Goal: Task Accomplishment & Management: Use online tool/utility

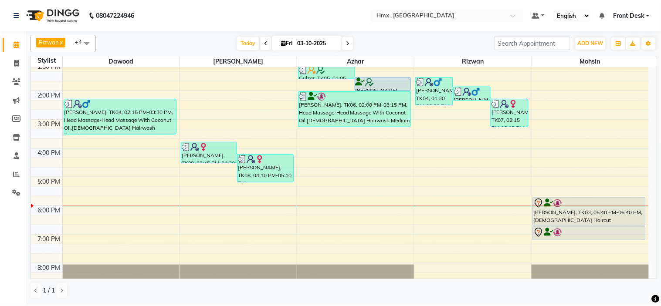
scroll to position [144, 0]
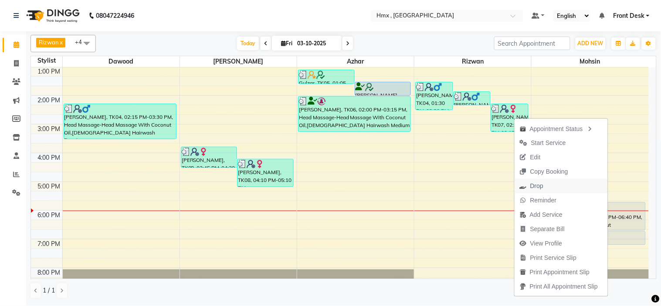
click at [546, 189] on button "Drop" at bounding box center [561, 186] width 93 height 14
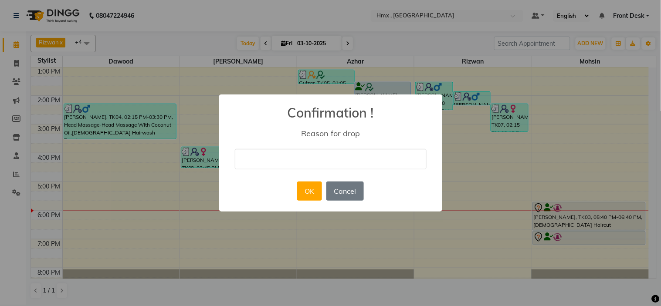
click at [299, 157] on input "text" at bounding box center [331, 159] width 192 height 20
type input "."
click at [317, 187] on button "OK" at bounding box center [309, 191] width 25 height 19
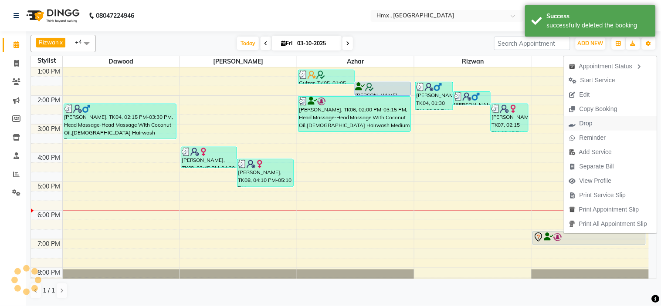
click at [599, 123] on button "Drop" at bounding box center [610, 123] width 93 height 14
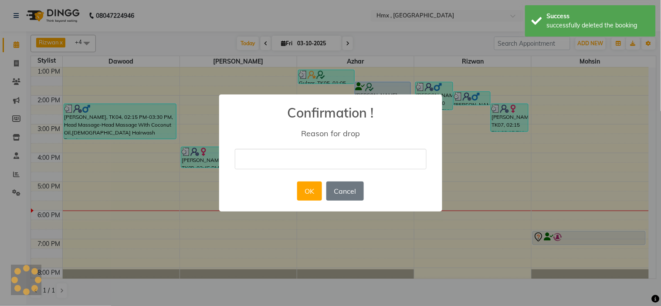
click at [327, 161] on input "text" at bounding box center [331, 159] width 192 height 20
type input "."
click at [308, 189] on button "OK" at bounding box center [309, 191] width 25 height 19
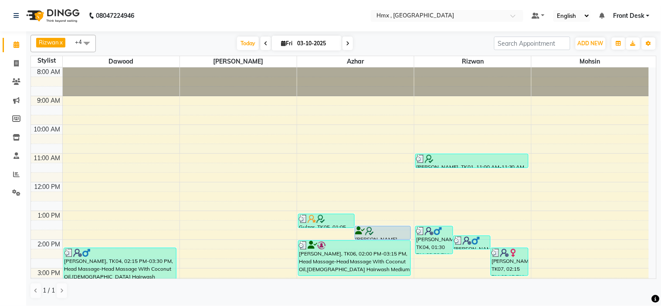
scroll to position [193, 0]
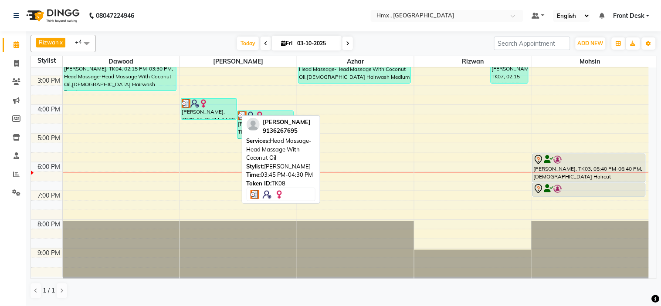
click at [220, 112] on div "Sharwari Mhaskar, TK08, 03:45 PM-04:30 PM, Head Massage-Head Massage With Cocon…" at bounding box center [209, 109] width 56 height 20
click at [211, 112] on div "Sharwari Mhaskar, TK08, 03:45 PM-04:30 PM, Head Massage-Head Massage With Cocon…" at bounding box center [209, 109] width 56 height 20
select select "3"
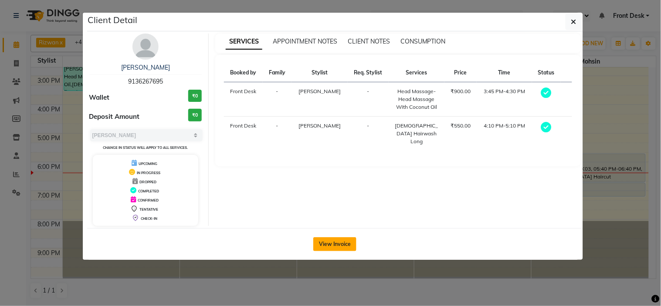
click at [327, 242] on button "View Invoice" at bounding box center [334, 245] width 43 height 14
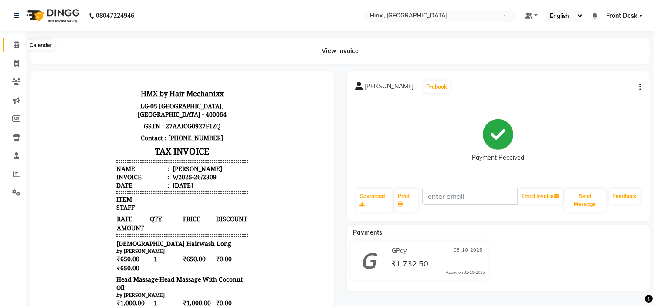
click at [17, 40] on span at bounding box center [16, 45] width 15 height 10
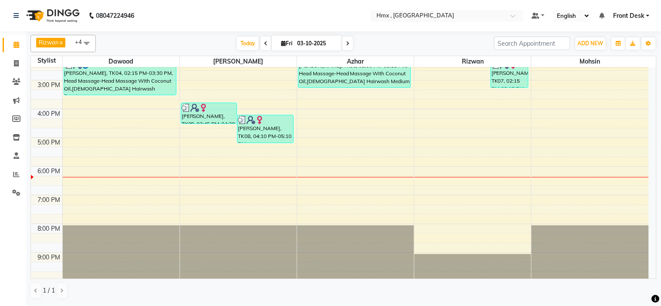
scroll to position [193, 0]
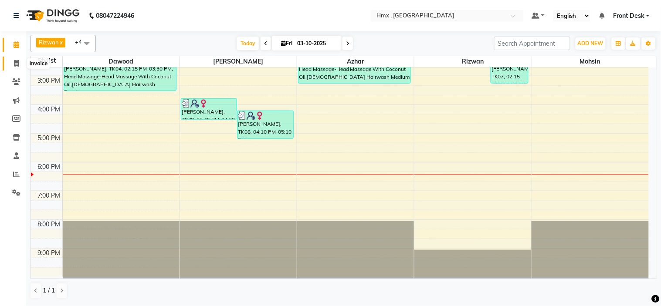
click at [19, 65] on span at bounding box center [16, 64] width 15 height 10
select select "service"
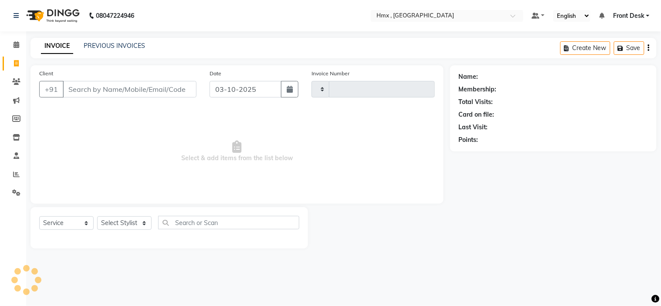
type input "2310"
select select "5711"
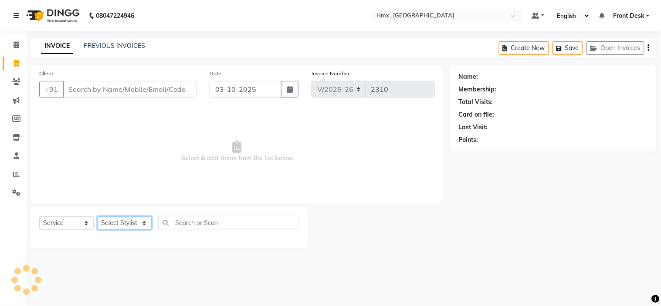
click at [117, 225] on select "Select Stylist Aakash Azhar Bilal Dawood Front Desk Kaikasha Shaikh Mohsin Rizw…" at bounding box center [124, 224] width 54 height 14
select select "39112"
click at [97, 217] on select "Select Stylist Aakash Azhar Bilal Dawood Front Desk Kaikasha Shaikh Mohsin Rizw…" at bounding box center [124, 224] width 54 height 14
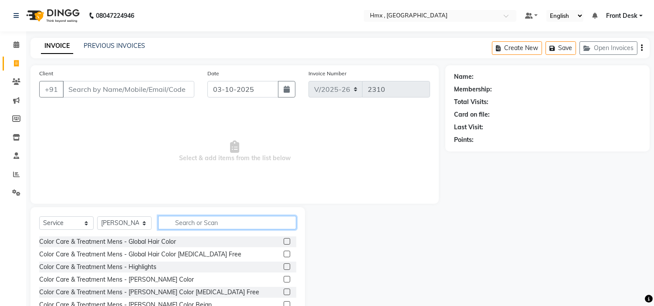
click at [213, 223] on input "text" at bounding box center [227, 223] width 138 height 14
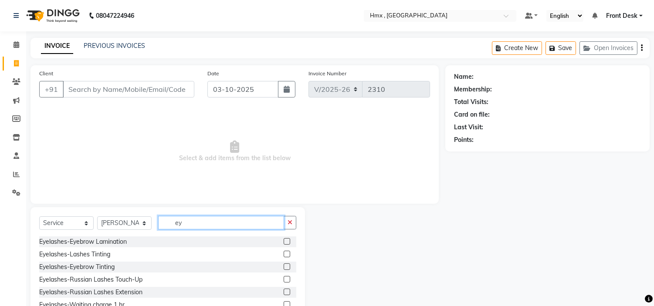
type input "e"
type input "thre"
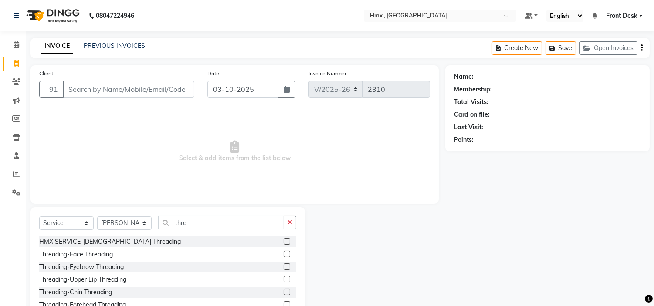
click at [284, 253] on label at bounding box center [287, 254] width 7 height 7
click at [284, 253] on input "checkbox" at bounding box center [287, 255] width 6 height 6
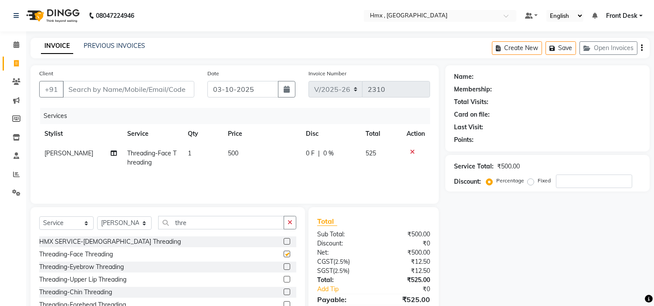
checkbox input "false"
drag, startPoint x: 278, startPoint y: 266, endPoint x: 280, endPoint y: 262, distance: 4.7
click at [284, 267] on label at bounding box center [287, 267] width 7 height 7
click at [284, 267] on input "checkbox" at bounding box center [287, 268] width 6 height 6
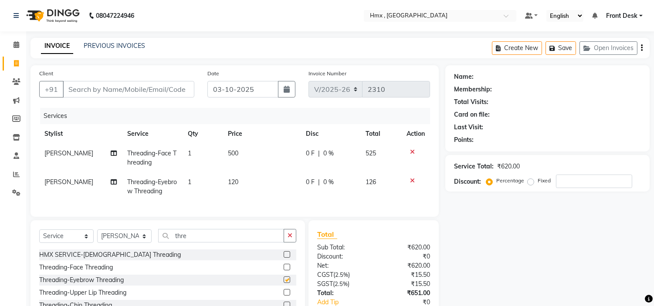
checkbox input "false"
click at [411, 146] on td at bounding box center [415, 158] width 29 height 29
click at [411, 151] on icon at bounding box center [412, 152] width 5 height 6
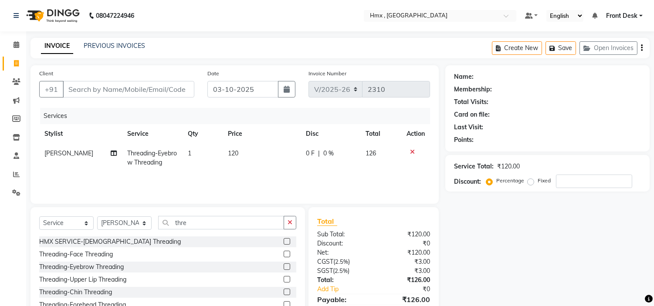
drag, startPoint x: 247, startPoint y: 156, endPoint x: 235, endPoint y: 157, distance: 11.8
click at [247, 156] on td "120" at bounding box center [262, 158] width 78 height 29
select select "39112"
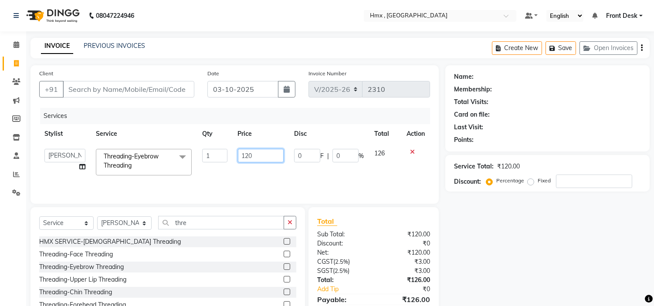
click at [244, 155] on input "120" at bounding box center [261, 156] width 46 height 14
type input "220"
click at [109, 93] on input "Client" at bounding box center [129, 89] width 132 height 17
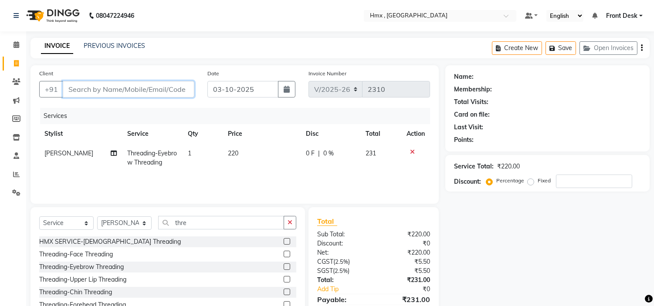
type input "9"
type input "0"
type input "9977421135"
click at [171, 89] on span "Add Client" at bounding box center [172, 89] width 34 height 9
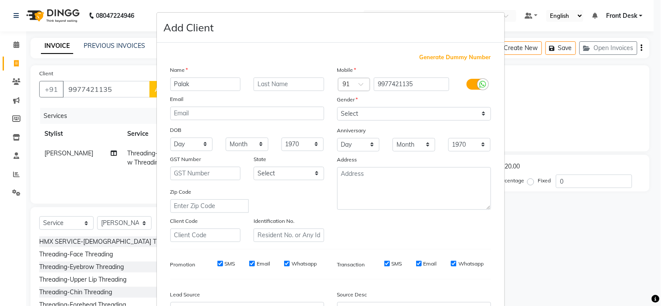
type input "Palak"
drag, startPoint x: 354, startPoint y: 114, endPoint x: 354, endPoint y: 120, distance: 6.1
click at [354, 114] on select "Select Male Female Other Prefer Not To Say" at bounding box center [414, 114] width 154 height 14
select select "female"
click at [337, 107] on select "Select Male Female Other Prefer Not To Say" at bounding box center [414, 114] width 154 height 14
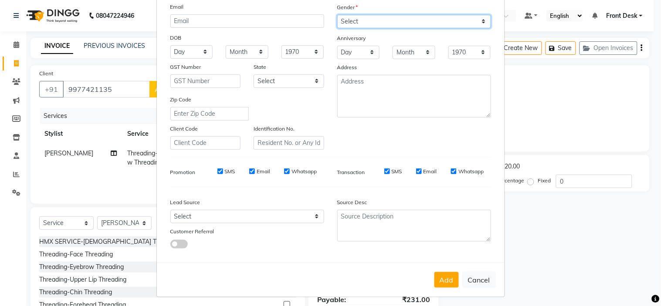
scroll to position [96, 0]
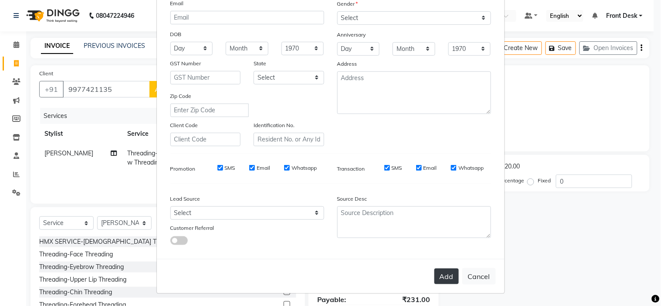
click at [446, 281] on button "Add" at bounding box center [447, 277] width 24 height 16
select select
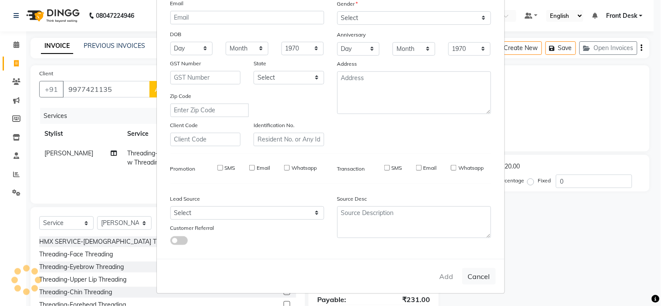
select select
checkbox input "false"
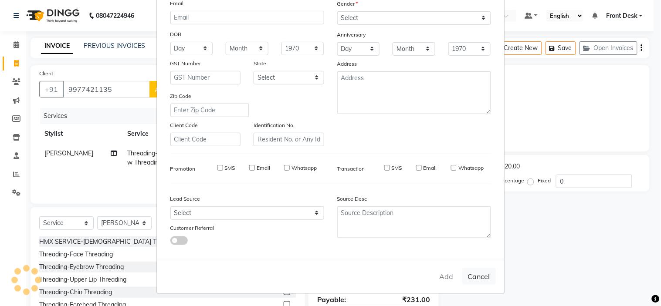
checkbox input "false"
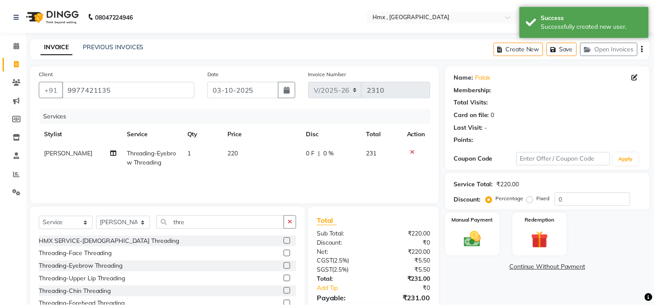
scroll to position [42, 0]
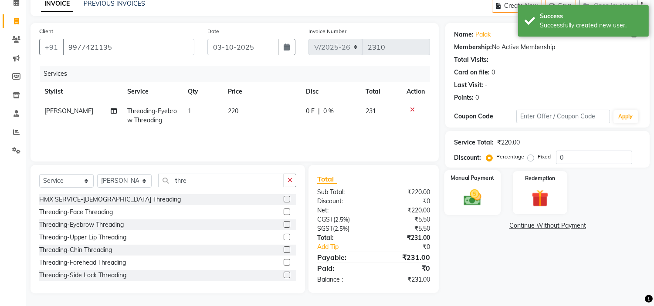
click at [478, 193] on img at bounding box center [473, 198] width 29 height 20
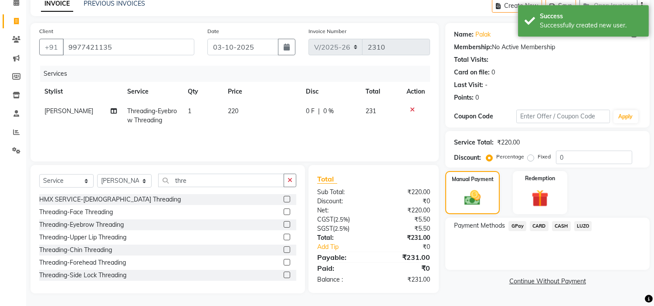
click at [519, 224] on span "GPay" at bounding box center [518, 226] width 18 height 10
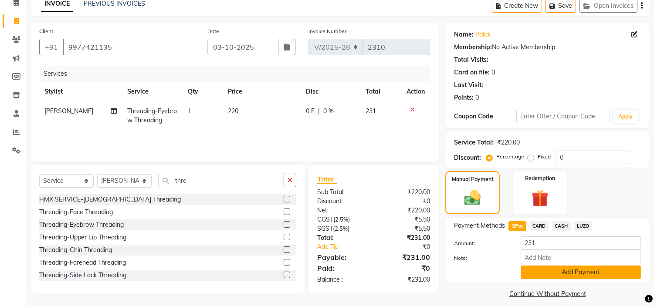
click at [552, 274] on button "Add Payment" at bounding box center [581, 273] width 120 height 14
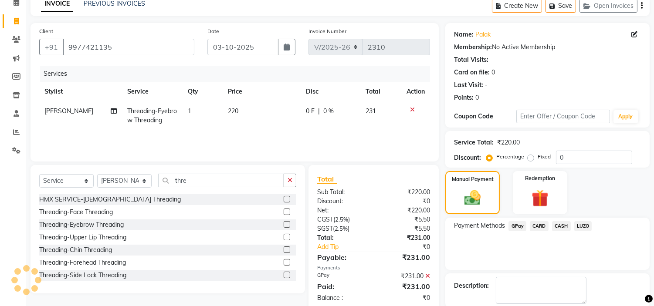
scroll to position [85, 0]
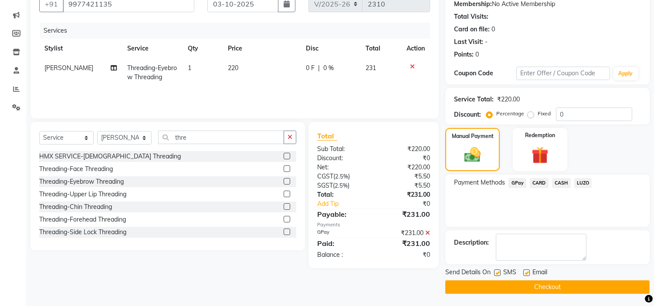
click at [530, 283] on button "Checkout" at bounding box center [547, 288] width 204 height 14
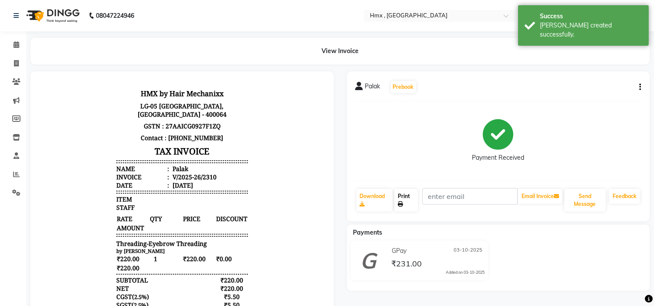
click at [403, 197] on link "Print" at bounding box center [406, 200] width 24 height 23
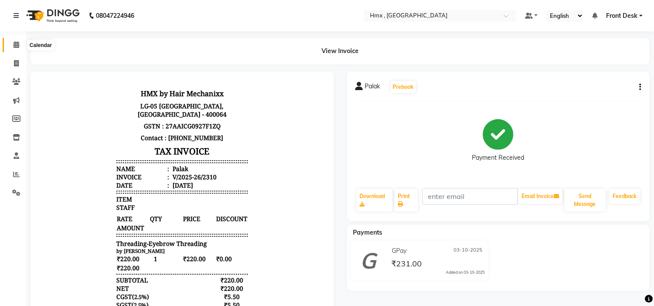
click at [18, 44] on icon at bounding box center [17, 44] width 6 height 7
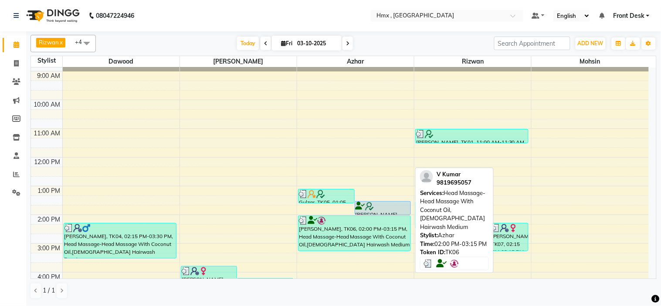
scroll to position [48, 0]
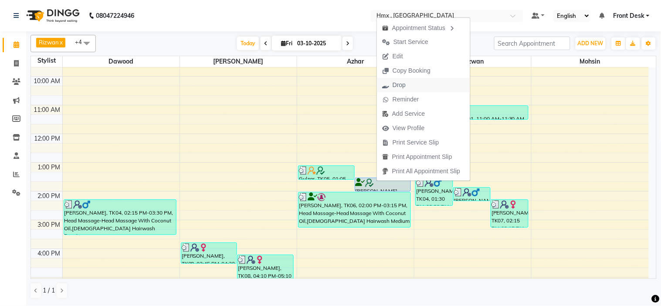
click at [397, 84] on span "Drop" at bounding box center [399, 85] width 13 height 9
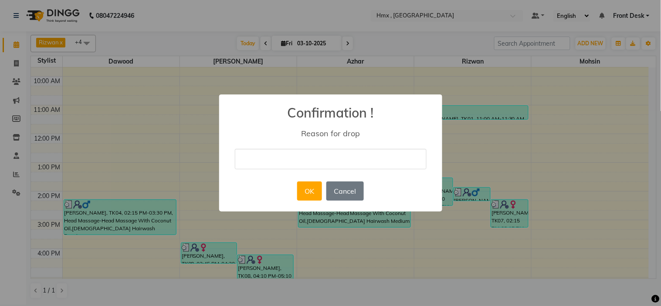
click at [294, 154] on input "text" at bounding box center [331, 159] width 192 height 20
type input "."
click at [314, 184] on button "OK" at bounding box center [309, 191] width 25 height 19
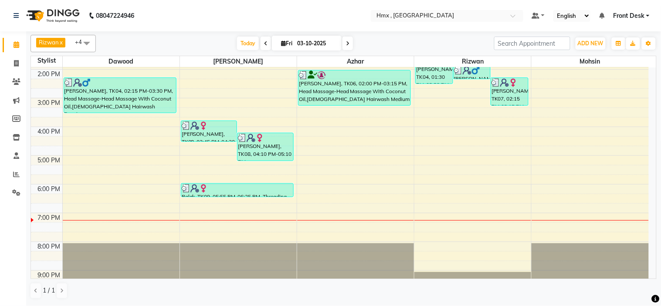
scroll to position [193, 0]
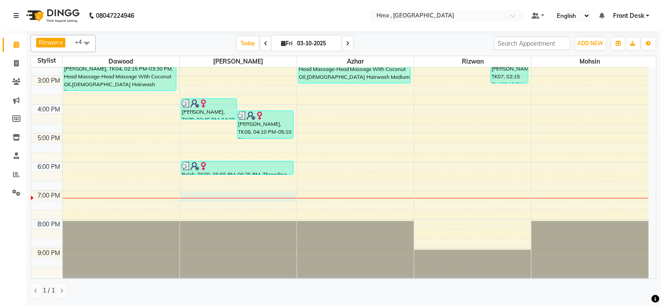
click at [232, 199] on div "8:00 AM 9:00 AM 10:00 AM 11:00 AM 12:00 PM 1:00 PM 2:00 PM 3:00 PM 4:00 PM 5:00…" at bounding box center [340, 76] width 618 height 402
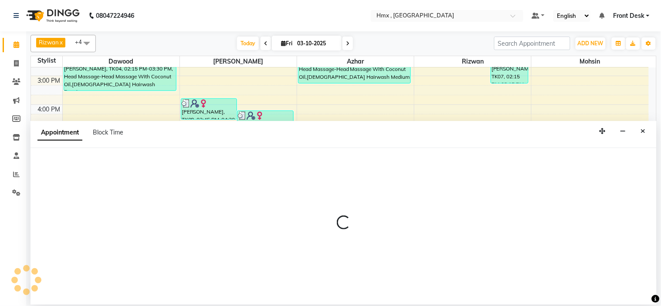
select select "39112"
select select "1140"
select select "tentative"
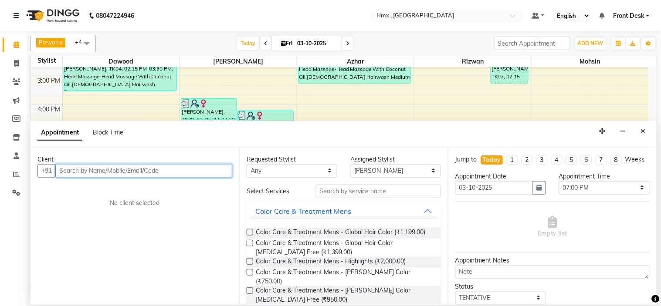
click at [175, 172] on input "text" at bounding box center [143, 171] width 177 height 14
type input "8888962139"
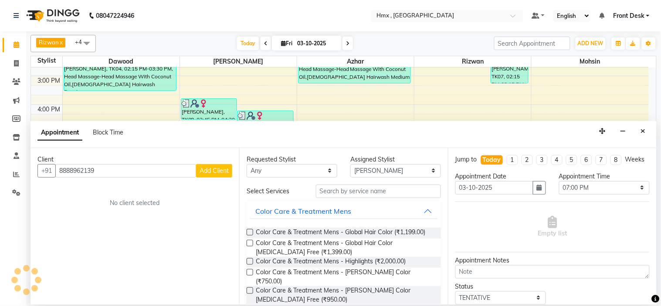
click at [219, 163] on div "Client" at bounding box center [134, 159] width 195 height 9
click at [219, 172] on span "Add Client" at bounding box center [214, 171] width 29 height 8
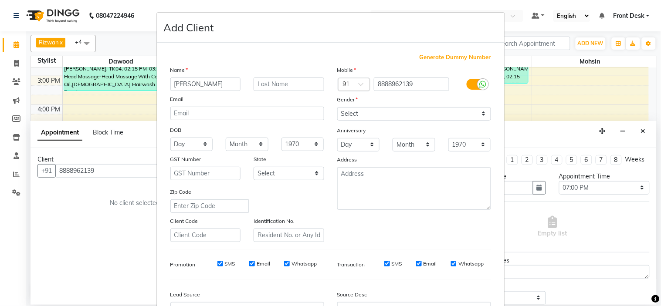
type input "Ritika"
click at [290, 83] on input "text" at bounding box center [289, 85] width 71 height 14
click at [360, 111] on select "Select Male Female Other Prefer Not To Say" at bounding box center [414, 114] width 154 height 14
select select "female"
click at [337, 107] on select "Select Male Female Other Prefer Not To Say" at bounding box center [414, 114] width 154 height 14
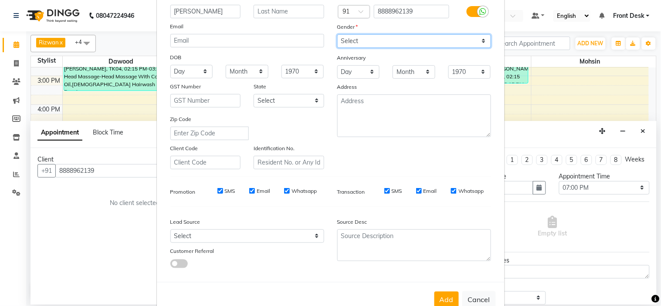
scroll to position [96, 0]
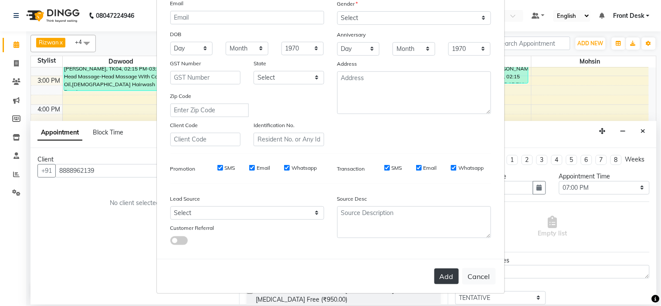
click at [450, 272] on button "Add" at bounding box center [447, 277] width 24 height 16
select select
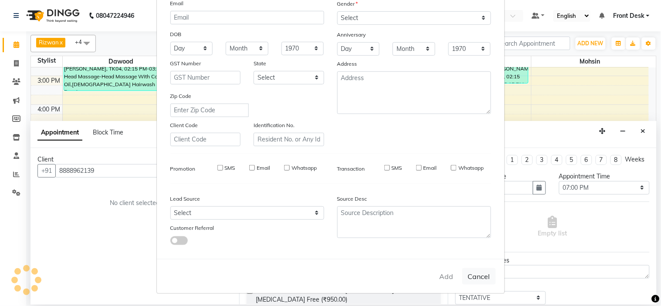
select select
checkbox input "false"
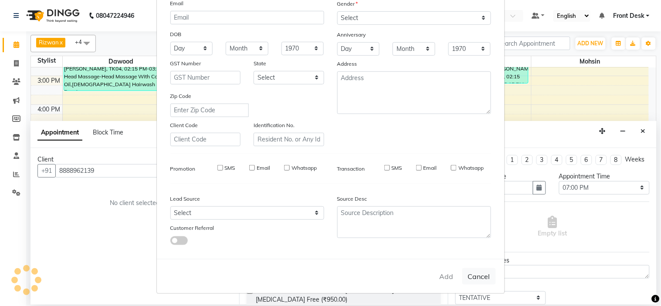
checkbox input "false"
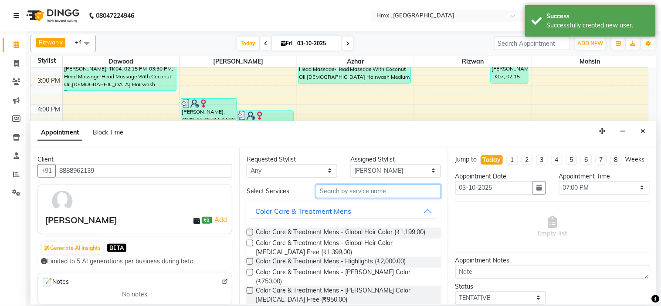
click at [332, 193] on input "text" at bounding box center [378, 192] width 125 height 14
type input "e"
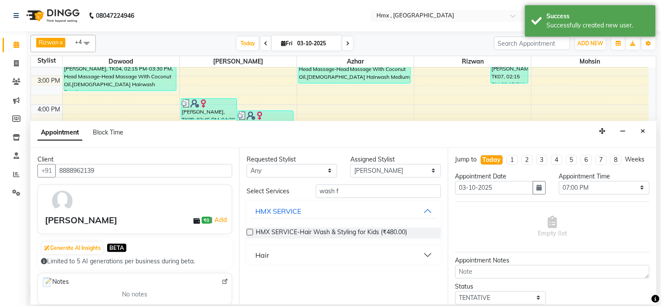
click at [426, 255] on button "Hair" at bounding box center [343, 256] width 187 height 16
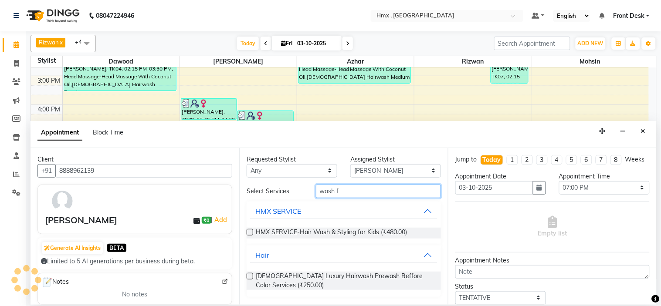
click at [398, 190] on input "wash f" at bounding box center [378, 192] width 125 height 14
type input "w"
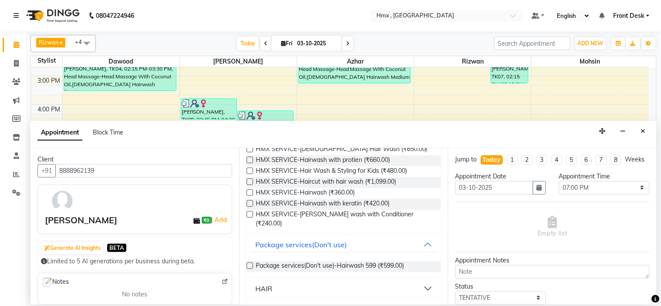
scroll to position [106, 0]
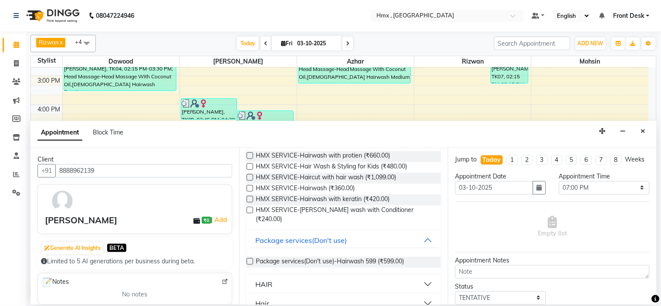
type input "wash"
click at [419, 277] on button "HAIR" at bounding box center [343, 285] width 187 height 16
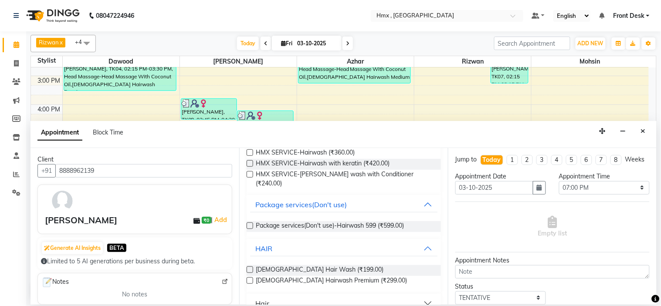
click at [422, 296] on button "Hair" at bounding box center [343, 304] width 187 height 16
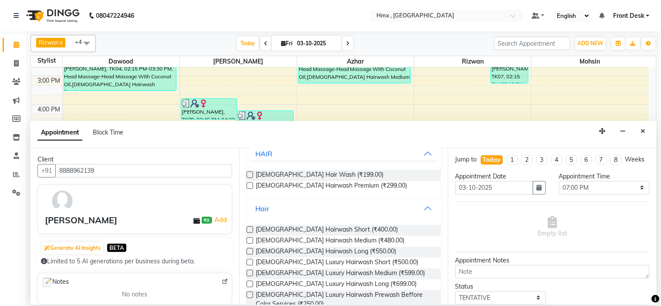
scroll to position [239, 0]
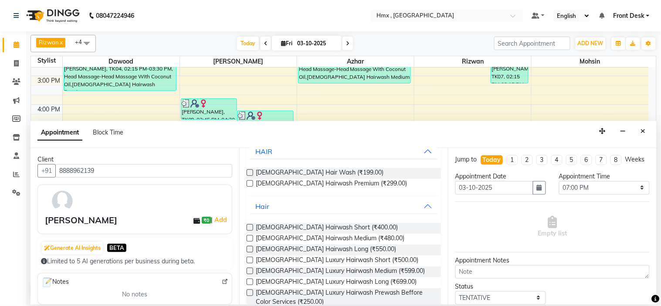
click at [250, 246] on label at bounding box center [250, 249] width 7 height 7
click at [250, 248] on input "checkbox" at bounding box center [250, 251] width 6 height 6
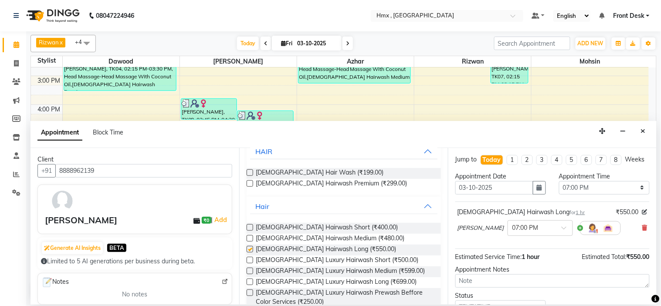
checkbox input "false"
drag, startPoint x: 365, startPoint y: 234, endPoint x: 308, endPoint y: 189, distance: 73.0
click at [308, 199] on button "Hair" at bounding box center [343, 207] width 187 height 16
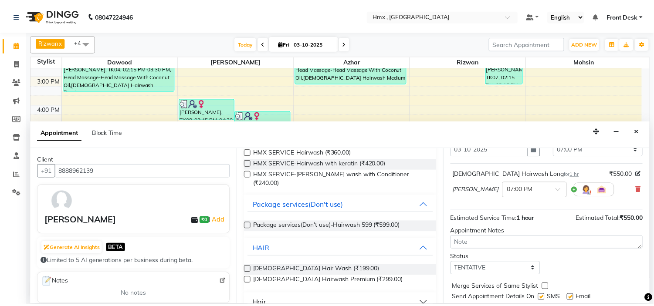
scroll to position [72, 0]
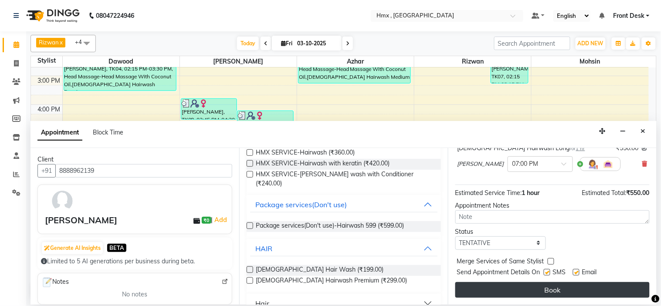
click at [550, 284] on button "Book" at bounding box center [553, 290] width 194 height 16
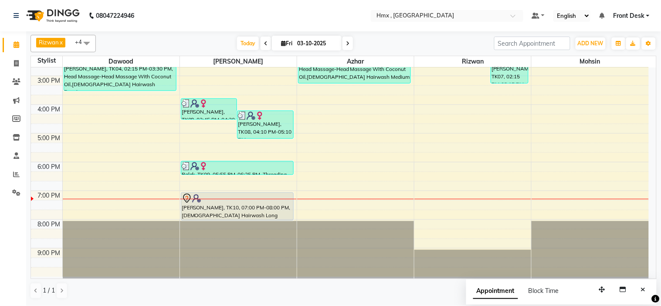
drag, startPoint x: 338, startPoint y: 144, endPoint x: 338, endPoint y: 139, distance: 5.2
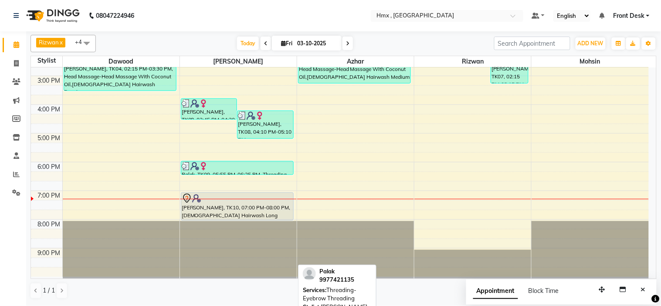
drag, startPoint x: 338, startPoint y: 139, endPoint x: 256, endPoint y: 173, distance: 88.5
click at [256, 173] on div "Palak, TK09, 05:55 PM-06:25 PM, Threading-Eyebrow Threading" at bounding box center [237, 168] width 112 height 13
select select "5"
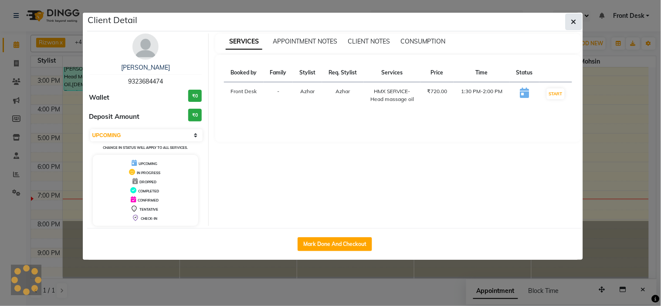
click at [577, 20] on button "button" at bounding box center [574, 22] width 17 height 17
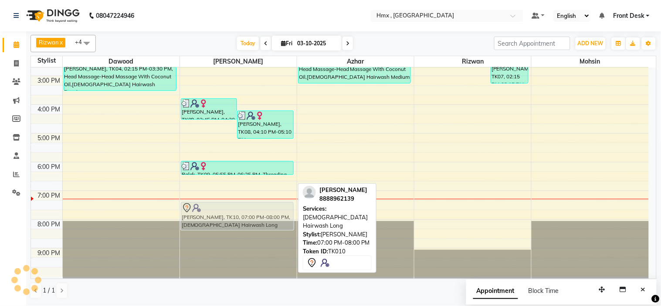
drag, startPoint x: 258, startPoint y: 195, endPoint x: 260, endPoint y: 203, distance: 7.7
click at [260, 203] on div "Sharwari Mhaskar, TK08, 03:45 PM-04:30 PM, Head Massage-Head Massage With Cocon…" at bounding box center [238, 76] width 117 height 402
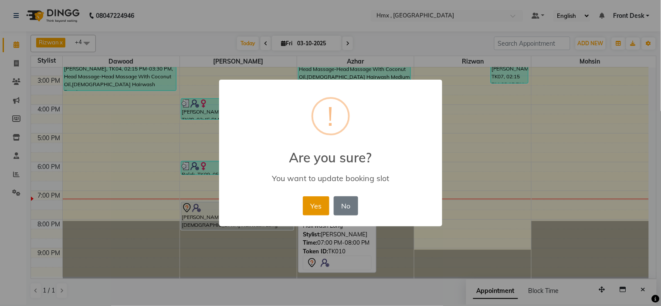
click at [325, 204] on button "Yes" at bounding box center [316, 206] width 27 height 19
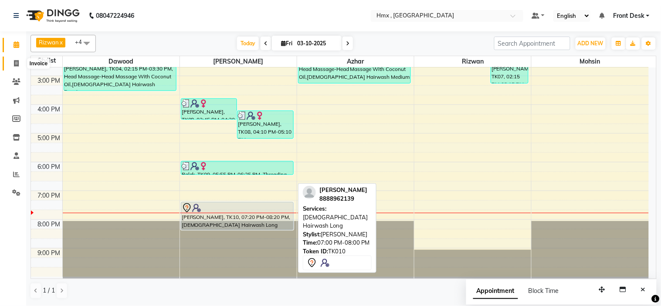
click at [19, 60] on span at bounding box center [16, 64] width 15 height 10
select select "service"
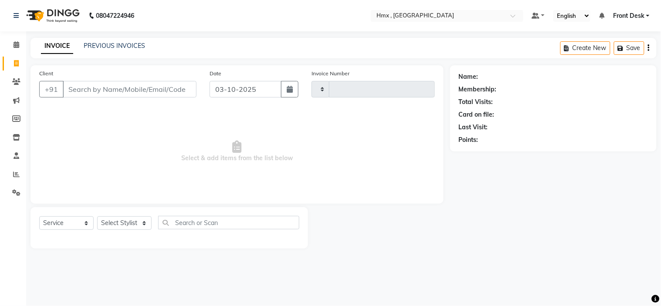
type input "2311"
select select "5711"
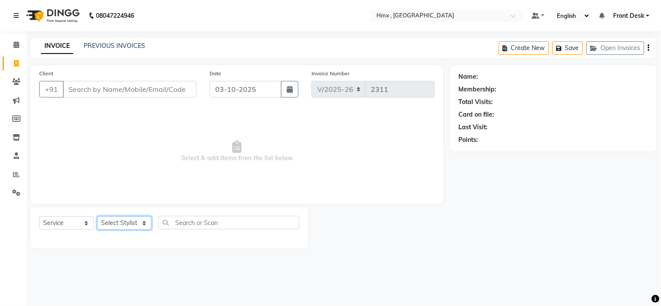
click at [132, 224] on select "Select Stylist Aakash Azhar Bilal Dawood Front Desk Kaikasha Shaikh Mohsin Rizw…" at bounding box center [124, 224] width 54 height 14
select select "39112"
click at [97, 217] on select "Select Stylist Aakash Azhar Bilal Dawood Front Desk Kaikasha Shaikh Mohsin Rizw…" at bounding box center [124, 224] width 54 height 14
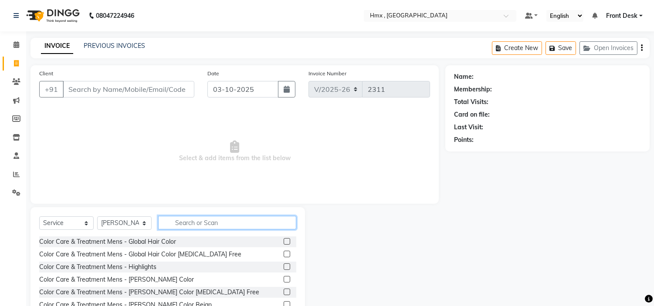
click at [201, 221] on input "text" at bounding box center [227, 223] width 138 height 14
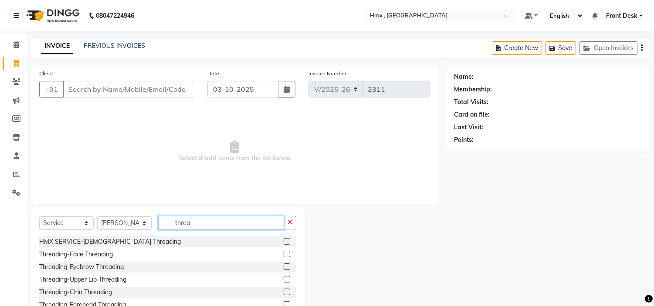
type input "threa"
click at [284, 267] on label at bounding box center [287, 267] width 7 height 7
click at [284, 267] on input "checkbox" at bounding box center [287, 268] width 6 height 6
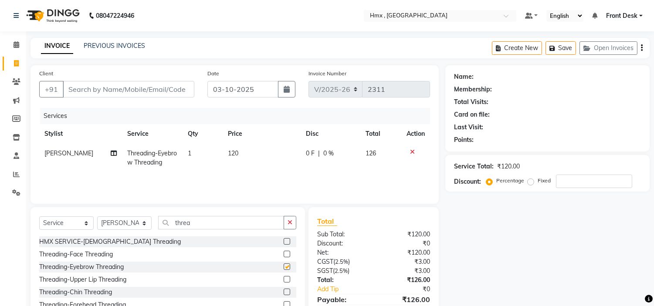
checkbox input "false"
click at [284, 278] on label at bounding box center [287, 279] width 7 height 7
click at [284, 278] on input "checkbox" at bounding box center [287, 280] width 6 height 6
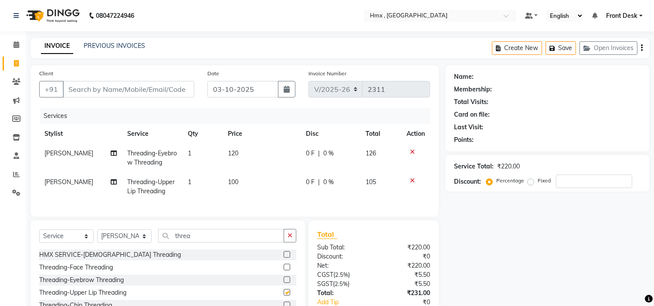
checkbox input "false"
click at [80, 94] on input "Client" at bounding box center [129, 89] width 132 height 17
type input "9"
type input "0"
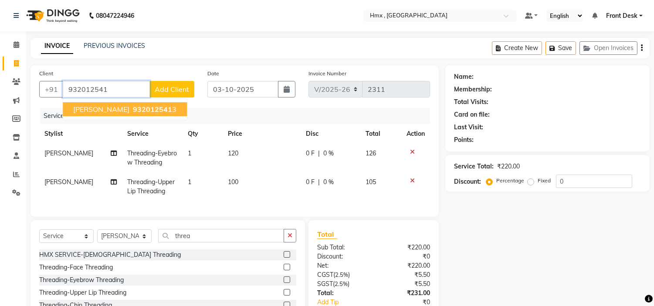
click at [106, 112] on span "[PERSON_NAME]" at bounding box center [101, 109] width 56 height 9
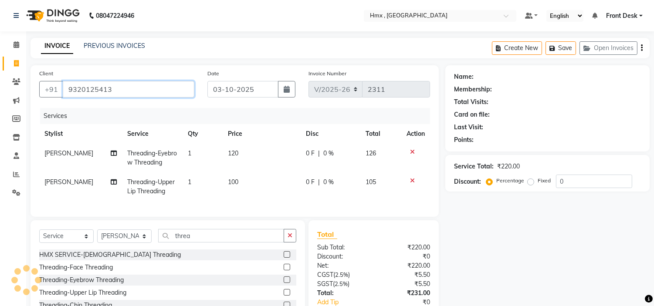
type input "9320125413"
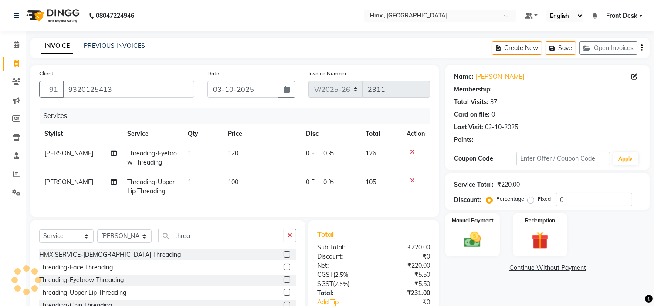
select select "1: Object"
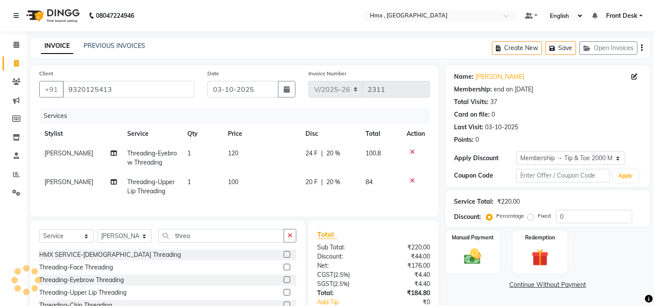
type input "20"
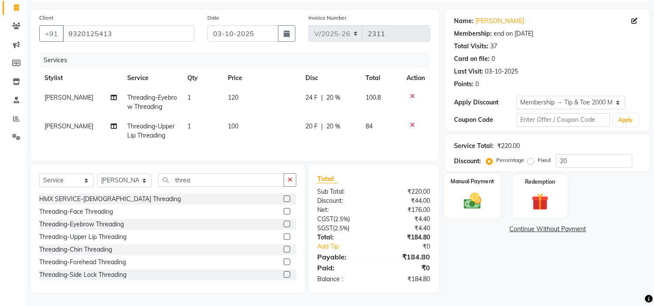
click at [490, 195] on div "Manual Payment" at bounding box center [473, 196] width 57 height 44
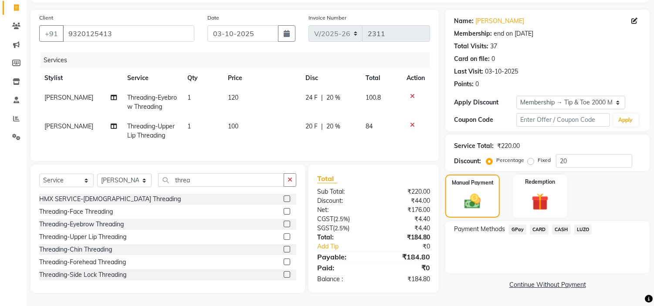
click at [515, 225] on span "GPay" at bounding box center [518, 230] width 18 height 10
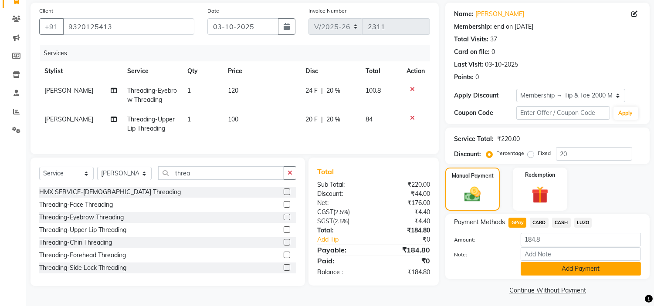
click at [590, 269] on button "Add Payment" at bounding box center [581, 269] width 120 height 14
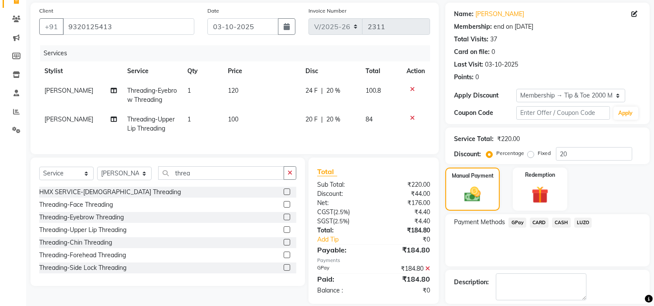
scroll to position [103, 0]
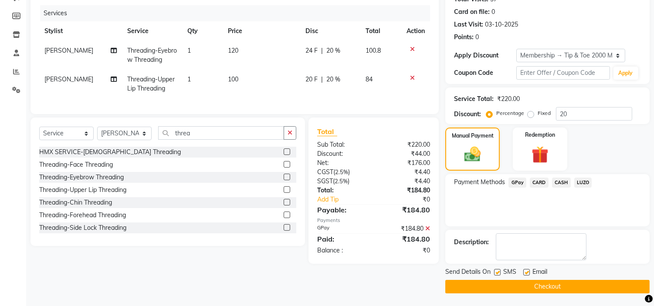
click at [569, 289] on button "Checkout" at bounding box center [547, 287] width 204 height 14
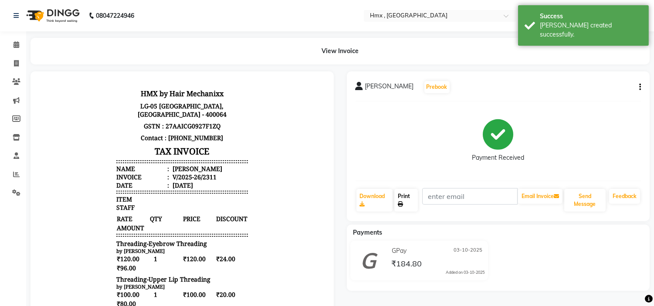
click at [411, 197] on link "Print" at bounding box center [406, 200] width 24 height 23
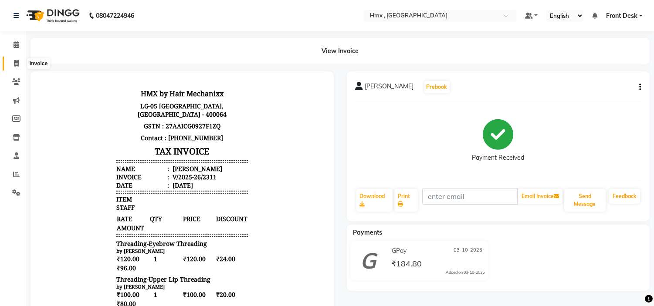
click at [12, 64] on span at bounding box center [16, 64] width 15 height 10
select select "service"
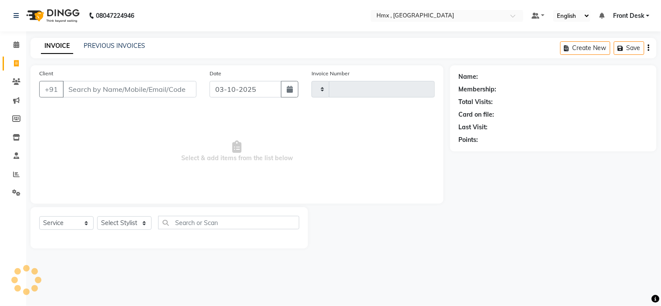
type input "2312"
select select "5711"
click at [141, 50] on div "PREVIOUS INVOICES" at bounding box center [114, 45] width 61 height 9
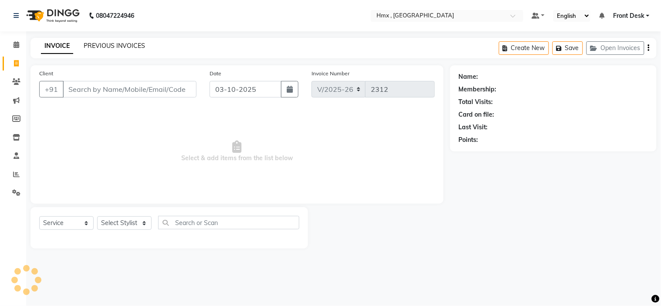
click at [125, 48] on link "PREVIOUS INVOICES" at bounding box center [114, 46] width 61 height 8
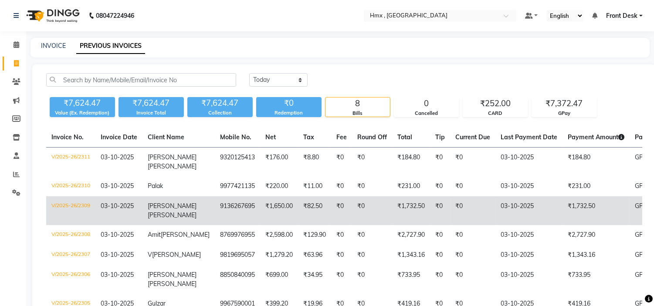
scroll to position [82, 0]
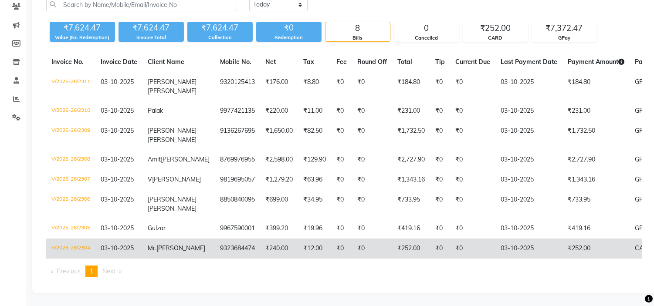
click at [115, 245] on span "03-10-2025" at bounding box center [117, 249] width 33 height 8
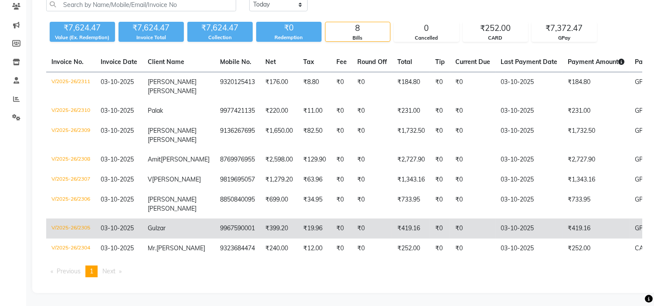
click at [130, 224] on span "03-10-2025" at bounding box center [117, 228] width 33 height 8
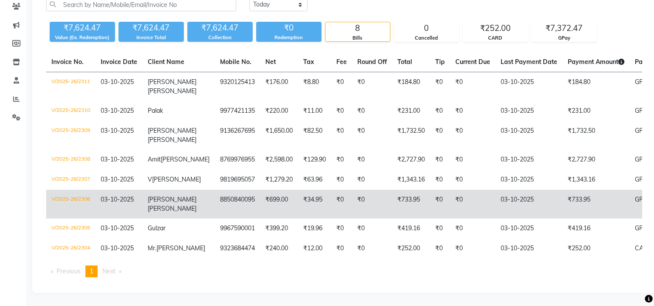
click at [120, 196] on span "03-10-2025" at bounding box center [117, 200] width 33 height 8
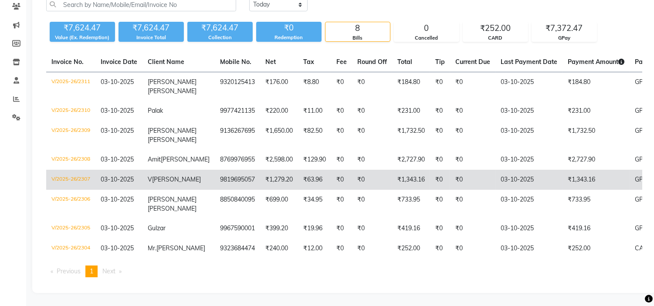
click at [121, 176] on span "03-10-2025" at bounding box center [117, 180] width 33 height 8
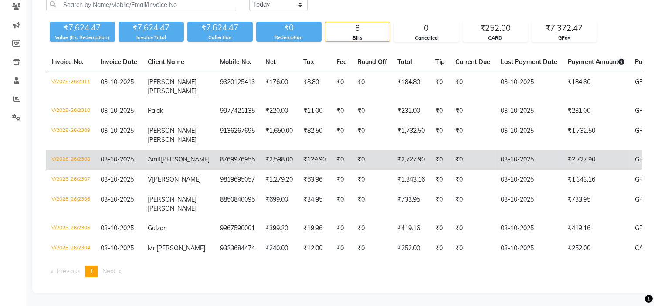
click at [126, 159] on td "03-10-2025" at bounding box center [118, 160] width 47 height 20
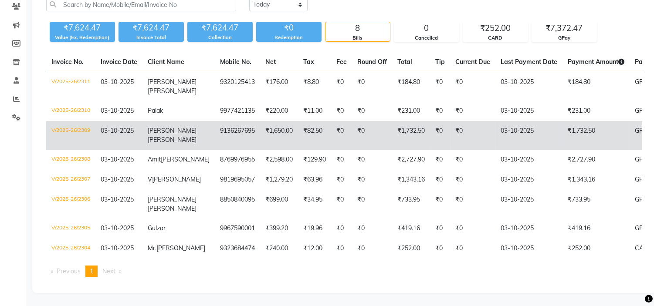
click at [133, 134] on td "03-10-2025" at bounding box center [118, 135] width 47 height 29
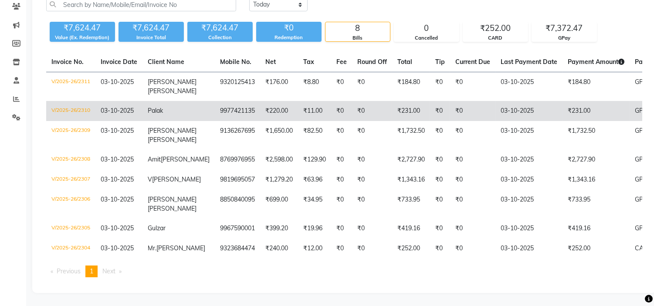
click at [137, 109] on td "03-10-2025" at bounding box center [118, 111] width 47 height 20
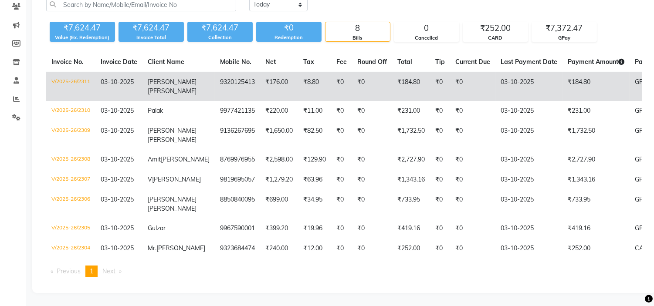
click at [117, 78] on span "03-10-2025" at bounding box center [117, 82] width 33 height 8
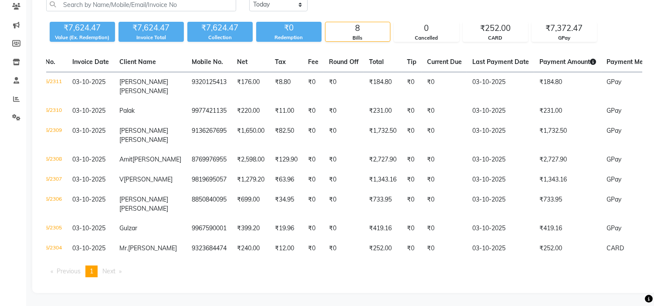
scroll to position [0, 0]
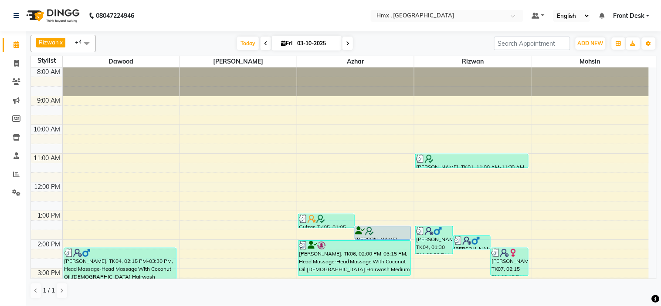
scroll to position [144, 0]
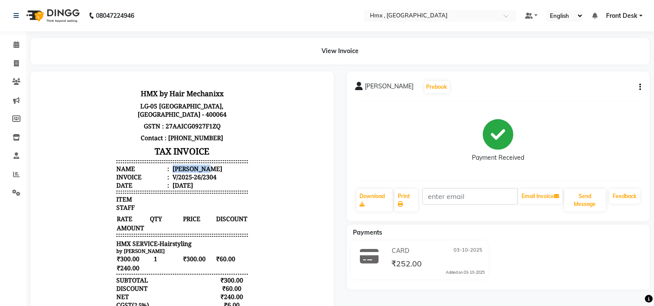
drag, startPoint x: 165, startPoint y: 167, endPoint x: 199, endPoint y: 164, distance: 34.6
click at [199, 164] on li "Name : Mr. Thakur" at bounding box center [182, 168] width 132 height 8
copy div "Mr. Thakur"
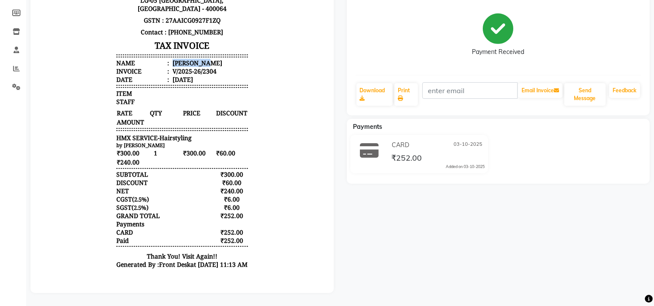
scroll to position [112, 0]
drag, startPoint x: 108, startPoint y: 131, endPoint x: 187, endPoint y: 133, distance: 79.8
click at [187, 133] on div "HMX by Hair Mechanixx LG-05 Infiniti Mall, New Link Road,Malad West,Mumbai - 40…" at bounding box center [182, 128] width 139 height 300
copy span "HMX SERVICE-Hairstyling"
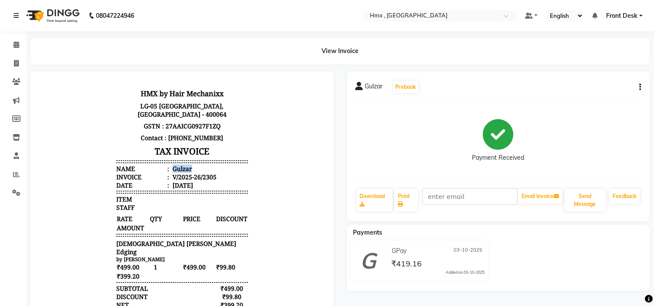
drag, startPoint x: 170, startPoint y: 171, endPoint x: 197, endPoint y: 166, distance: 28.0
click at [197, 166] on li "Name : Gulzar" at bounding box center [182, 168] width 132 height 8
drag, startPoint x: 111, startPoint y: 241, endPoint x: 163, endPoint y: 241, distance: 52.8
click at [163, 241] on span "Male Beard Edging" at bounding box center [182, 247] width 132 height 17
copy span "Male Beard Edging"
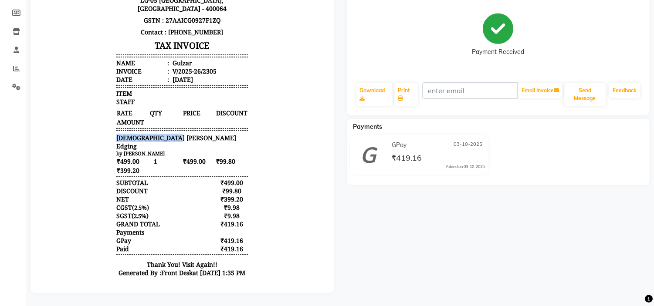
scroll to position [7, 0]
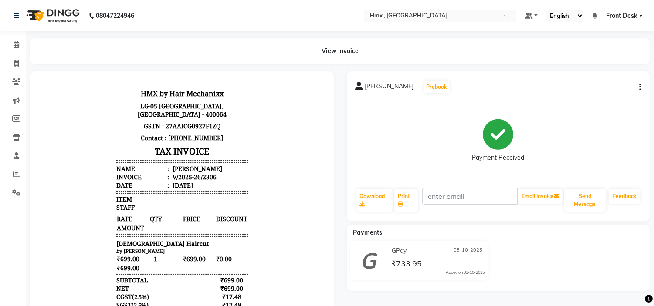
drag, startPoint x: 165, startPoint y: 164, endPoint x: 227, endPoint y: 170, distance: 62.1
click at [227, 170] on li "Name : [PERSON_NAME]" at bounding box center [182, 168] width 132 height 8
copy div "[PERSON_NAME]"
drag, startPoint x: 106, startPoint y: 236, endPoint x: 157, endPoint y: 237, distance: 51.0
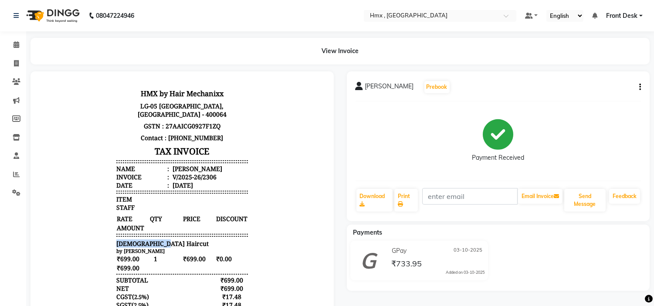
click at [157, 237] on div "HMX by Hair Mechanixx [STREET_ADDRESS] GSTN : 27AAICG0927F1ZQ Contact : [PHONE_…" at bounding box center [182, 229] width 139 height 292
copy span "Female Haircut"
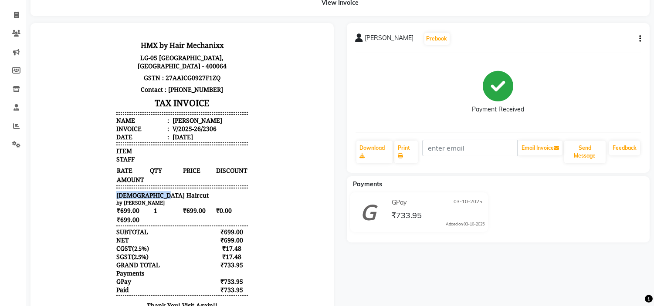
scroll to position [97, 0]
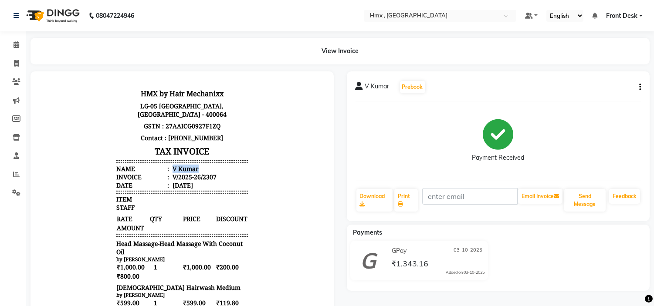
drag, startPoint x: 165, startPoint y: 167, endPoint x: 195, endPoint y: 166, distance: 30.5
click at [195, 166] on li "Name : [PERSON_NAME]" at bounding box center [182, 168] width 132 height 8
copy div "V Kumar"
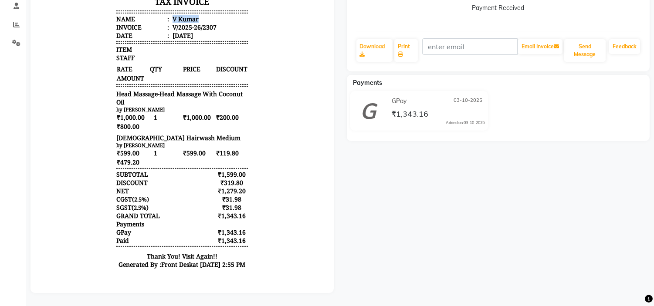
scroll to position [157, 0]
drag, startPoint x: 109, startPoint y: 88, endPoint x: 120, endPoint y: 95, distance: 12.5
click at [120, 95] on span "Head Massage-Head Massage With Coconut Oil" at bounding box center [182, 98] width 132 height 17
copy span "Head Massage-Head Massage With Coconut Oil"
drag, startPoint x: 110, startPoint y: 132, endPoint x: 207, endPoint y: 134, distance: 97.7
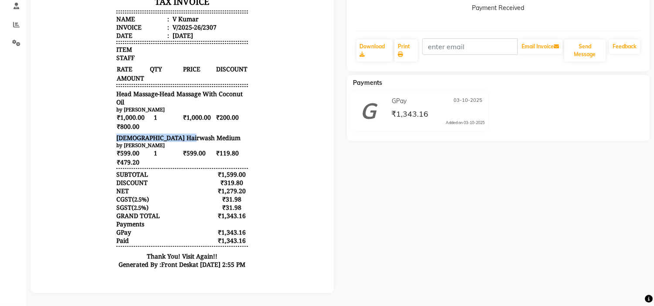
click at [207, 134] on div "Female Hairwash Medium" at bounding box center [182, 138] width 132 height 8
copy span "Female Hairwash Medium"
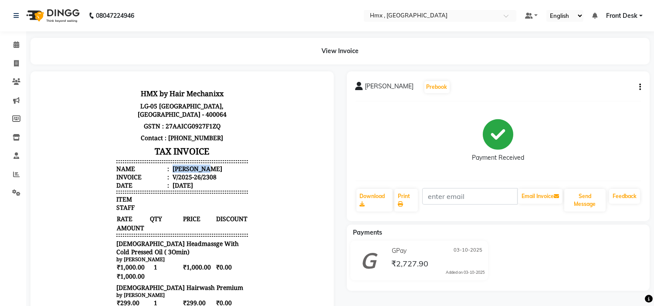
drag, startPoint x: 164, startPoint y: 170, endPoint x: 211, endPoint y: 166, distance: 46.8
click at [211, 166] on li "Name : [PERSON_NAME]" at bounding box center [182, 168] width 132 height 8
copy div "[PERSON_NAME]"
drag, startPoint x: 119, startPoint y: 240, endPoint x: 133, endPoint y: 241, distance: 13.1
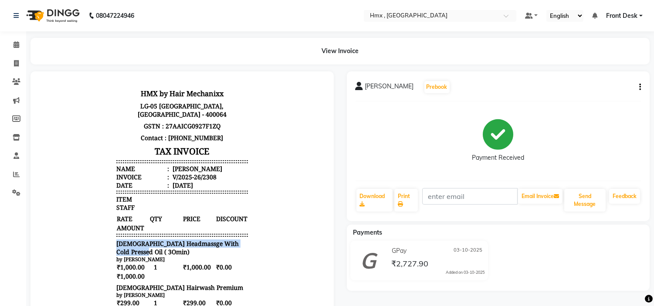
click at [133, 241] on span "[DEMOGRAPHIC_DATA] Headmassge With Cold Pressed Oil ( 3Omin)" at bounding box center [182, 247] width 132 height 17
copy span "[DEMOGRAPHIC_DATA] Headmassge With Cold Pressed Oil ( 3Omin)"
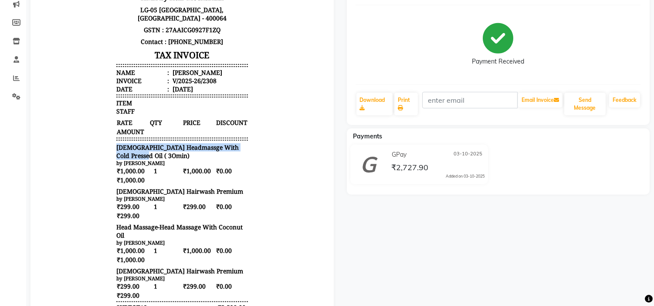
scroll to position [97, 0]
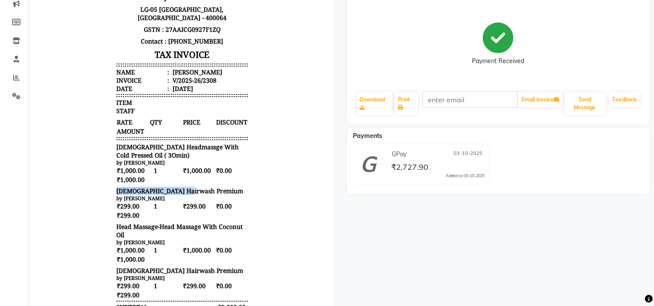
drag, startPoint x: 109, startPoint y: 184, endPoint x: 182, endPoint y: 184, distance: 72.8
click at [182, 187] on div "[DEMOGRAPHIC_DATA] Hairwash Premium" at bounding box center [182, 191] width 132 height 8
copy span "Male Hairwash Premium"
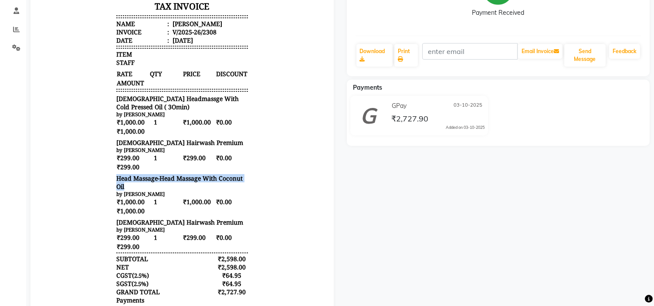
drag, startPoint x: 110, startPoint y: 172, endPoint x: 122, endPoint y: 179, distance: 14.1
click at [122, 179] on div "HMX by Hair Mechanixx LG-05 Infiniti Mall, New Link Road,Malad West,Mumbai - 40…" at bounding box center [182, 146] width 139 height 415
copy span "Head Massage-Head Massage With Coconut Oil"
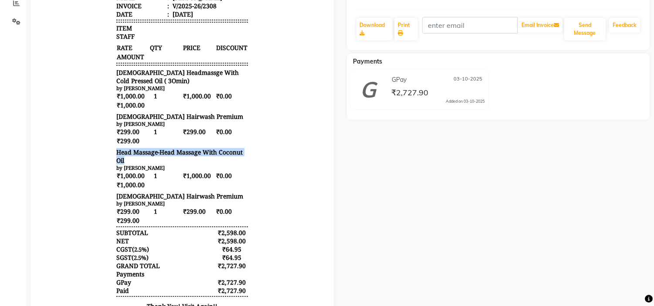
scroll to position [194, 0]
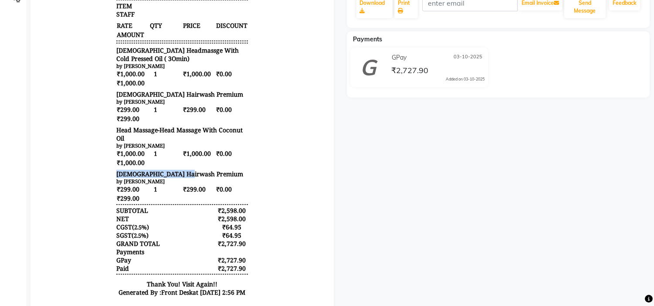
drag, startPoint x: 107, startPoint y: 170, endPoint x: 185, endPoint y: 168, distance: 78.0
click at [185, 168] on div "HMX by Hair Mechanixx LG-05 Infiniti Mall, New Link Road,Malad West,Mumbai - 40…" at bounding box center [182, 98] width 139 height 415
copy span "Male Hairwash Premium"
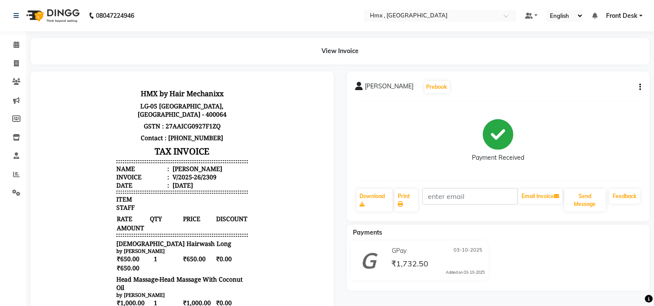
drag, startPoint x: 174, startPoint y: 170, endPoint x: 221, endPoint y: 170, distance: 46.2
click at [221, 170] on li "Name : [PERSON_NAME]" at bounding box center [182, 168] width 132 height 8
copy div "[PERSON_NAME]"
drag, startPoint x: 108, startPoint y: 234, endPoint x: 180, endPoint y: 238, distance: 72.5
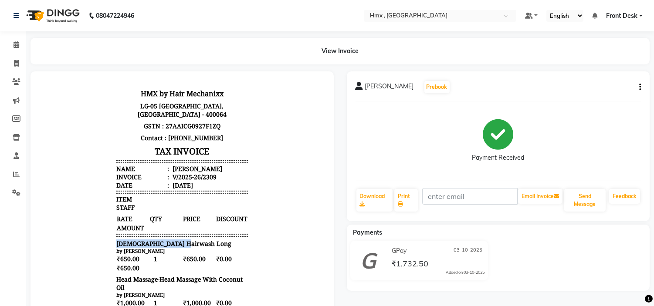
click at [180, 239] on div "[DEMOGRAPHIC_DATA] Hairwash Long" at bounding box center [182, 243] width 132 height 8
copy span "[DEMOGRAPHIC_DATA] Hairwash Long"
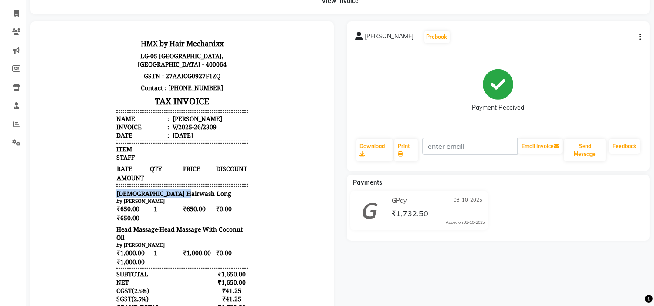
scroll to position [97, 0]
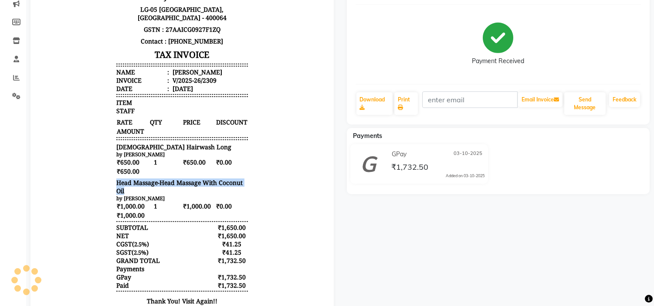
drag, startPoint x: 108, startPoint y: 176, endPoint x: 123, endPoint y: 184, distance: 17.4
click at [123, 184] on span "Head Massage-Head Massage With Coconut Oil" at bounding box center [182, 187] width 132 height 17
copy span "Head Massage-Head Massage With Coconut Oil"
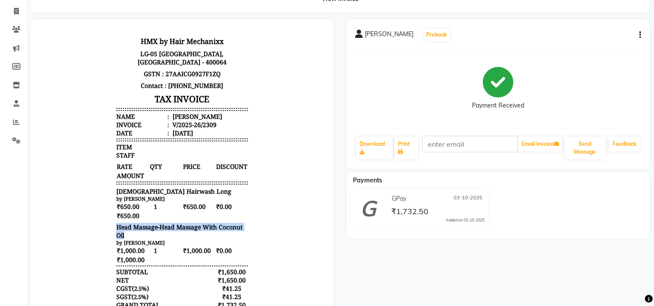
scroll to position [48, 0]
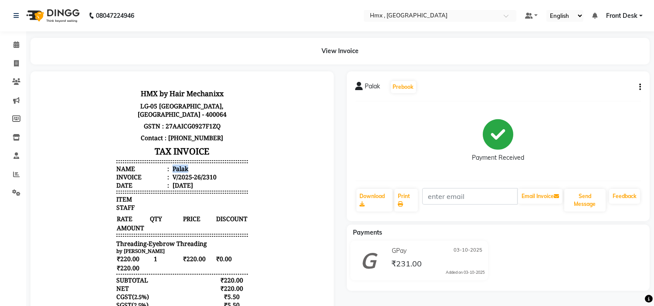
drag, startPoint x: 164, startPoint y: 167, endPoint x: 188, endPoint y: 170, distance: 24.2
click at [188, 170] on li "Name : [PERSON_NAME]" at bounding box center [182, 168] width 132 height 8
copy div "Palak"
drag, startPoint x: 111, startPoint y: 235, endPoint x: 192, endPoint y: 233, distance: 81.1
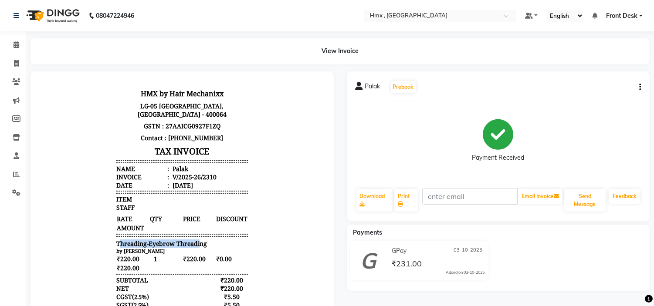
click at [192, 239] on span "Threading-Eyebrow Threading" at bounding box center [161, 243] width 91 height 8
drag, startPoint x: 108, startPoint y: 234, endPoint x: 203, endPoint y: 238, distance: 95.1
click at [203, 238] on div "HMX by Hair Mechanixx LG-05 Infiniti Mall, New Link Road,Malad West,Mumbai - 40…" at bounding box center [182, 229] width 139 height 292
copy span "Threading-Eyebrow Threading"
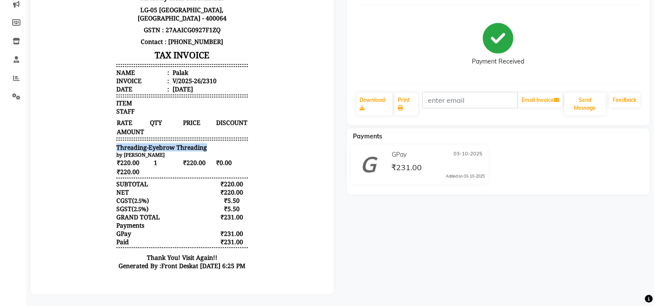
scroll to position [97, 0]
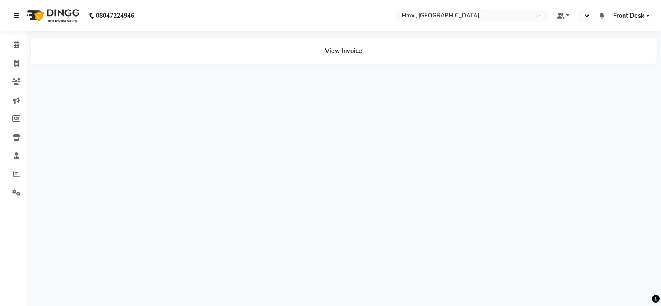
select select "en"
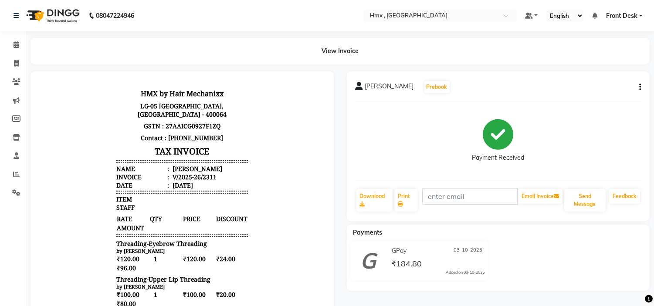
drag, startPoint x: 166, startPoint y: 168, endPoint x: 218, endPoint y: 164, distance: 52.9
click at [218, 164] on li "Name : [PERSON_NAME]" at bounding box center [182, 168] width 132 height 8
copy div "[PERSON_NAME]"
drag, startPoint x: 110, startPoint y: 240, endPoint x: 207, endPoint y: 242, distance: 96.8
click at [207, 242] on div "Threading-Eyebrow Threading" at bounding box center [182, 243] width 132 height 8
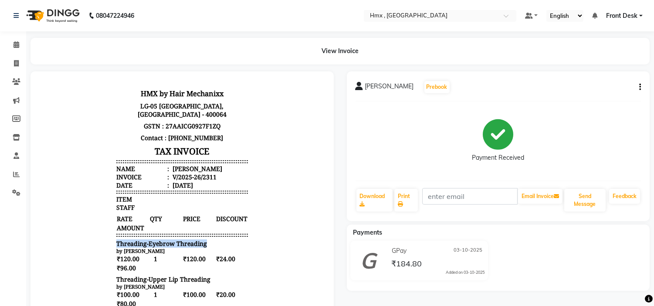
copy span "Threading-Eyebrow Threading"
drag, startPoint x: 110, startPoint y: 272, endPoint x: 208, endPoint y: 272, distance: 98.1
click at [208, 275] on div "Threading-Upper Lip Threading" at bounding box center [182, 279] width 132 height 8
copy span "Threading-Upper Lip Threading"
